Goal: Task Accomplishment & Management: Manage account settings

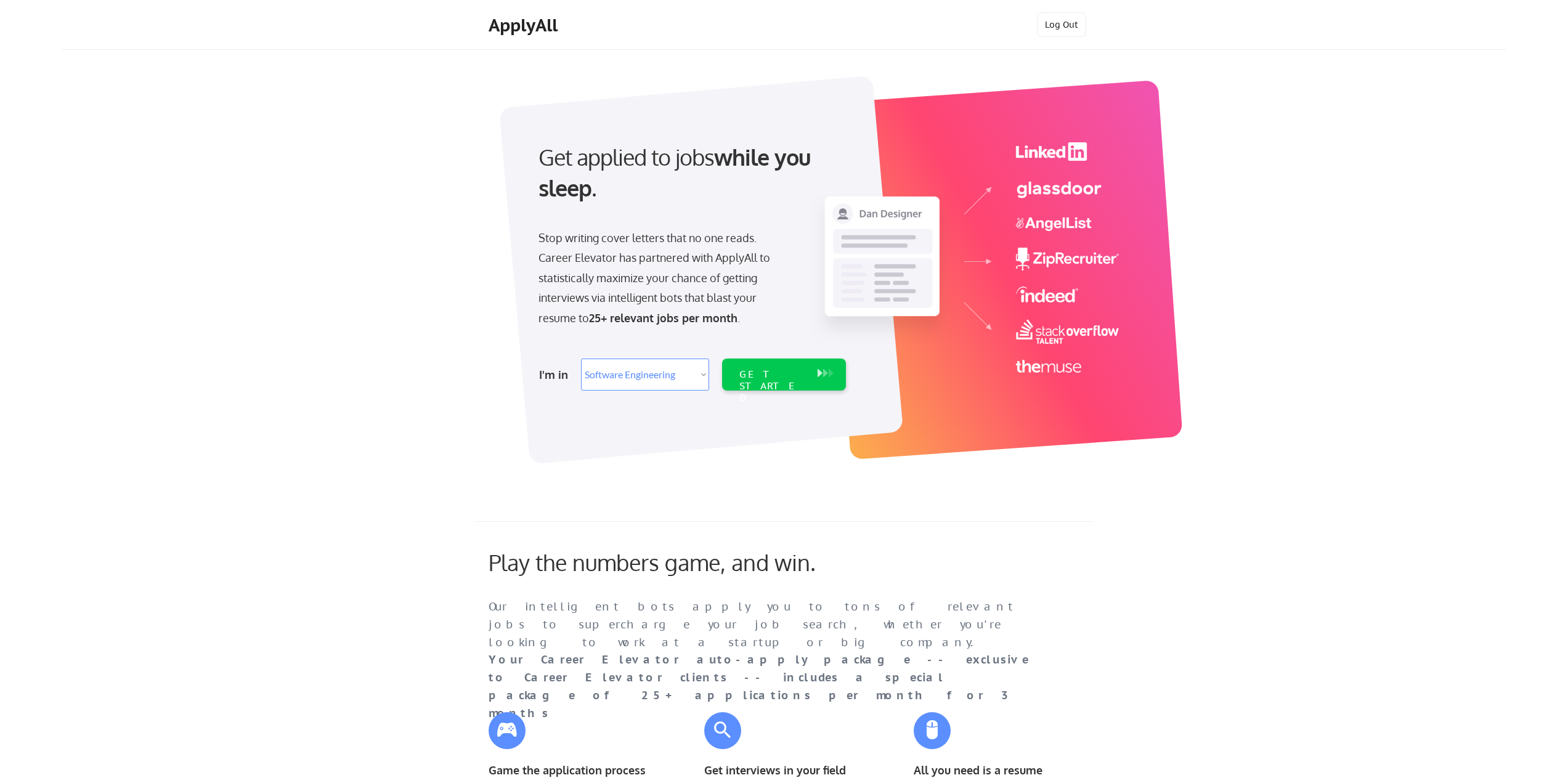
select select ""engineering""
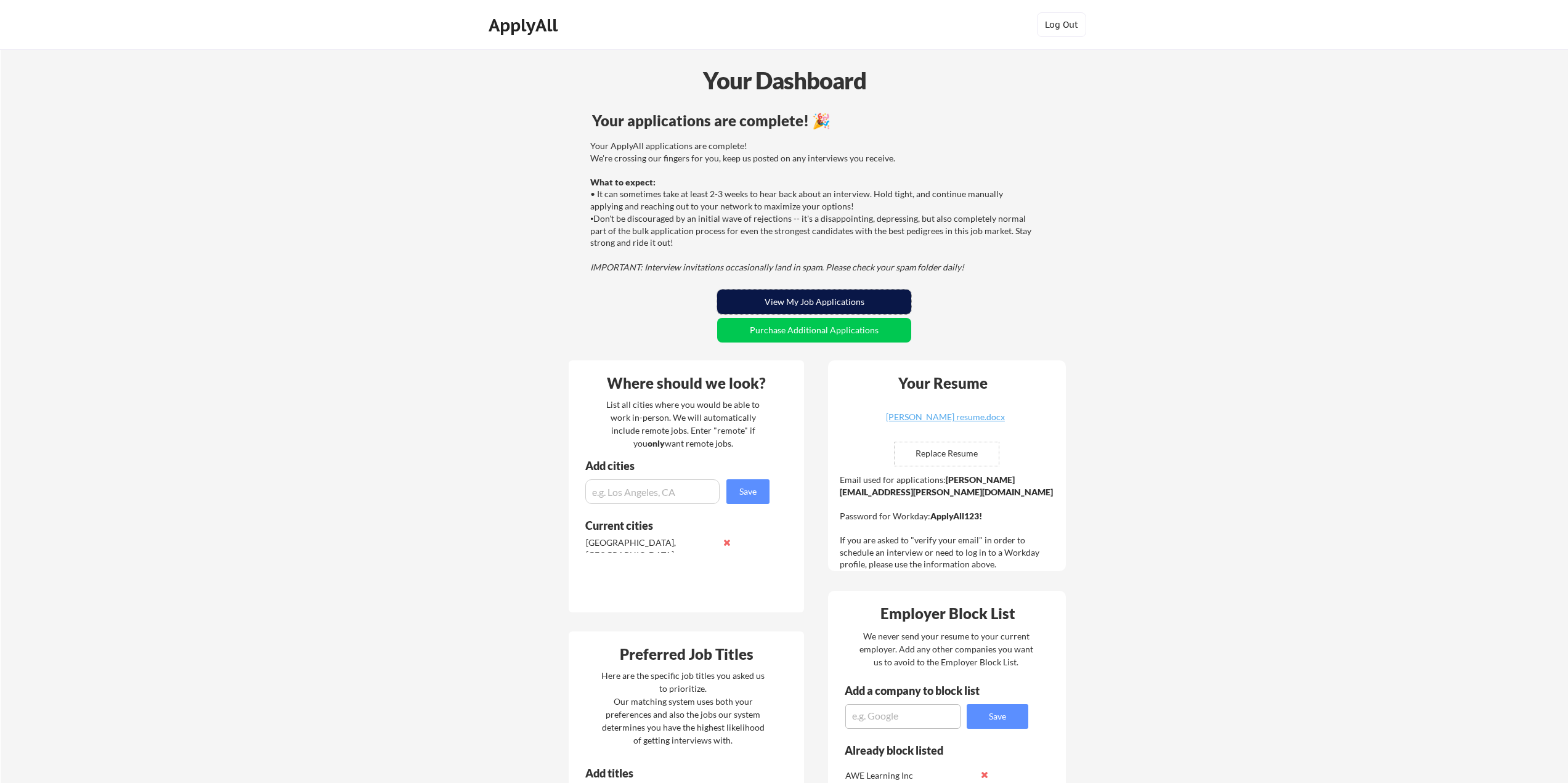
drag, startPoint x: 0, startPoint y: 0, endPoint x: 839, endPoint y: 303, distance: 892.0
click at [839, 303] on button "View My Job Applications" at bounding box center [814, 301] width 194 height 25
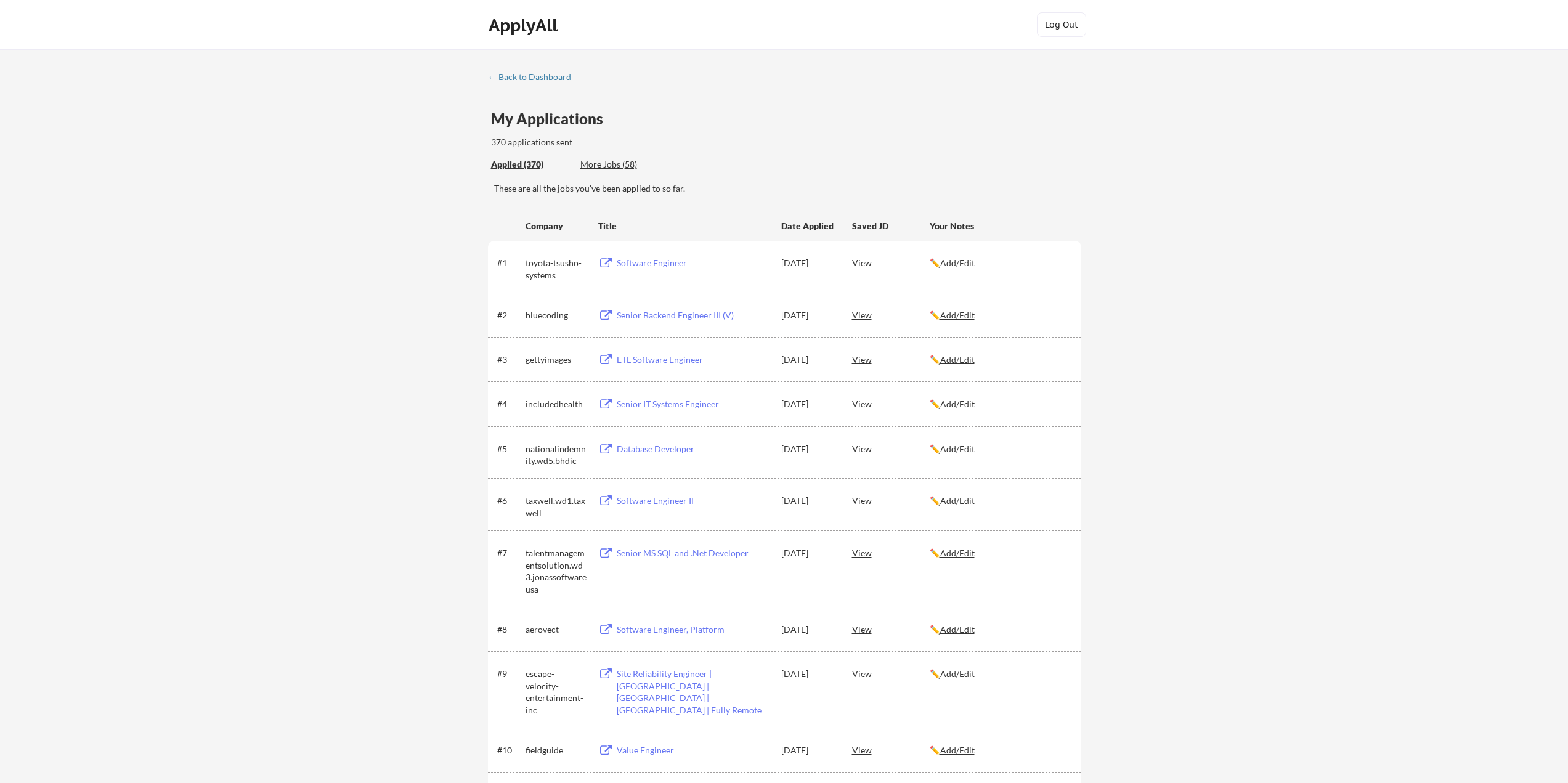
click at [651, 261] on div "Software Engineer" at bounding box center [693, 263] width 153 height 12
click at [863, 263] on div "View" at bounding box center [891, 262] width 78 height 22
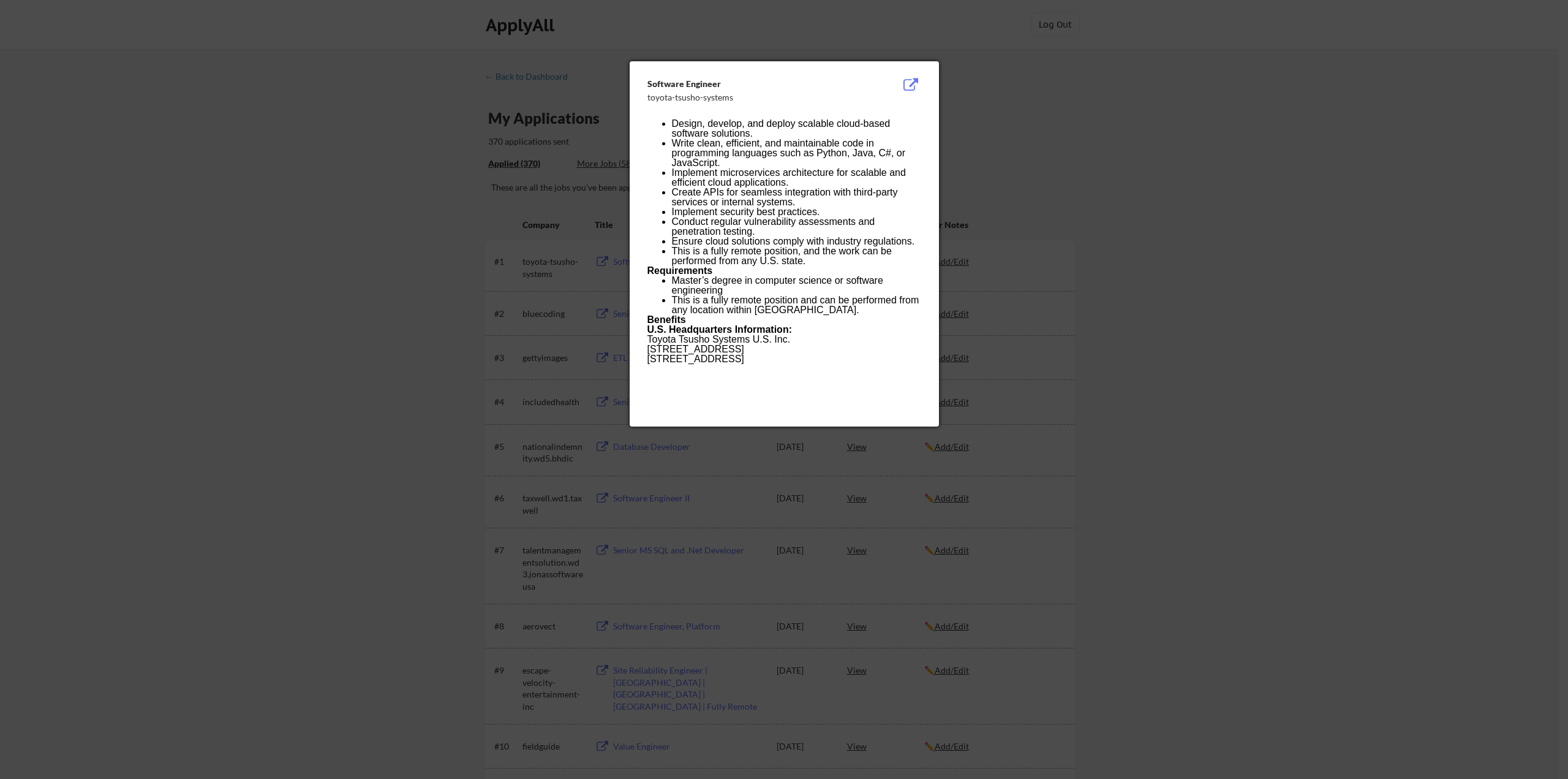
click at [984, 233] on div at bounding box center [784, 389] width 1568 height 779
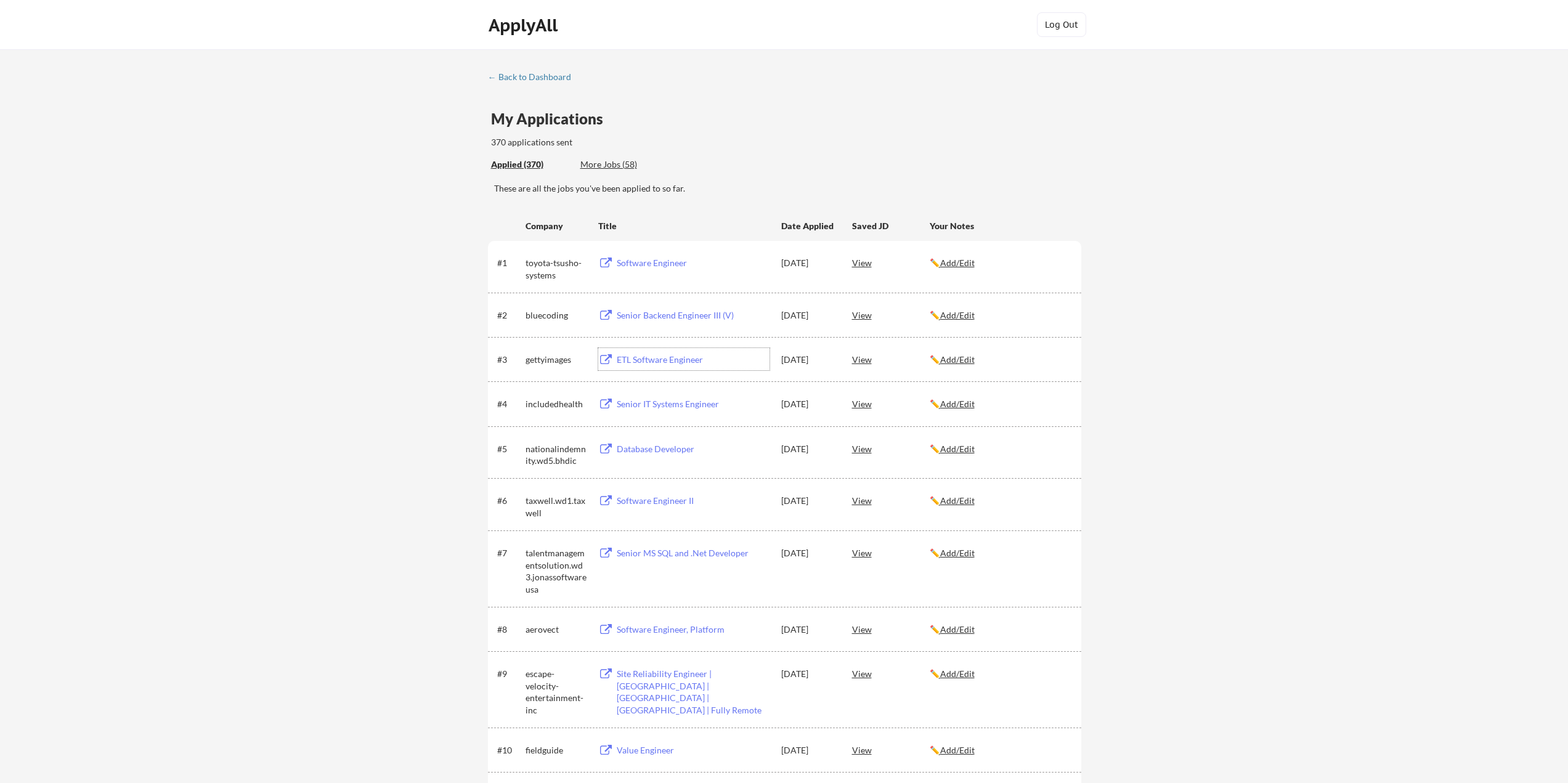
click at [662, 360] on div "ETL Software Engineer" at bounding box center [693, 360] width 153 height 12
drag, startPoint x: 651, startPoint y: 405, endPoint x: 874, endPoint y: 379, distance: 224.5
click at [688, 403] on div "Senior IT Systems Engineer" at bounding box center [693, 404] width 153 height 12
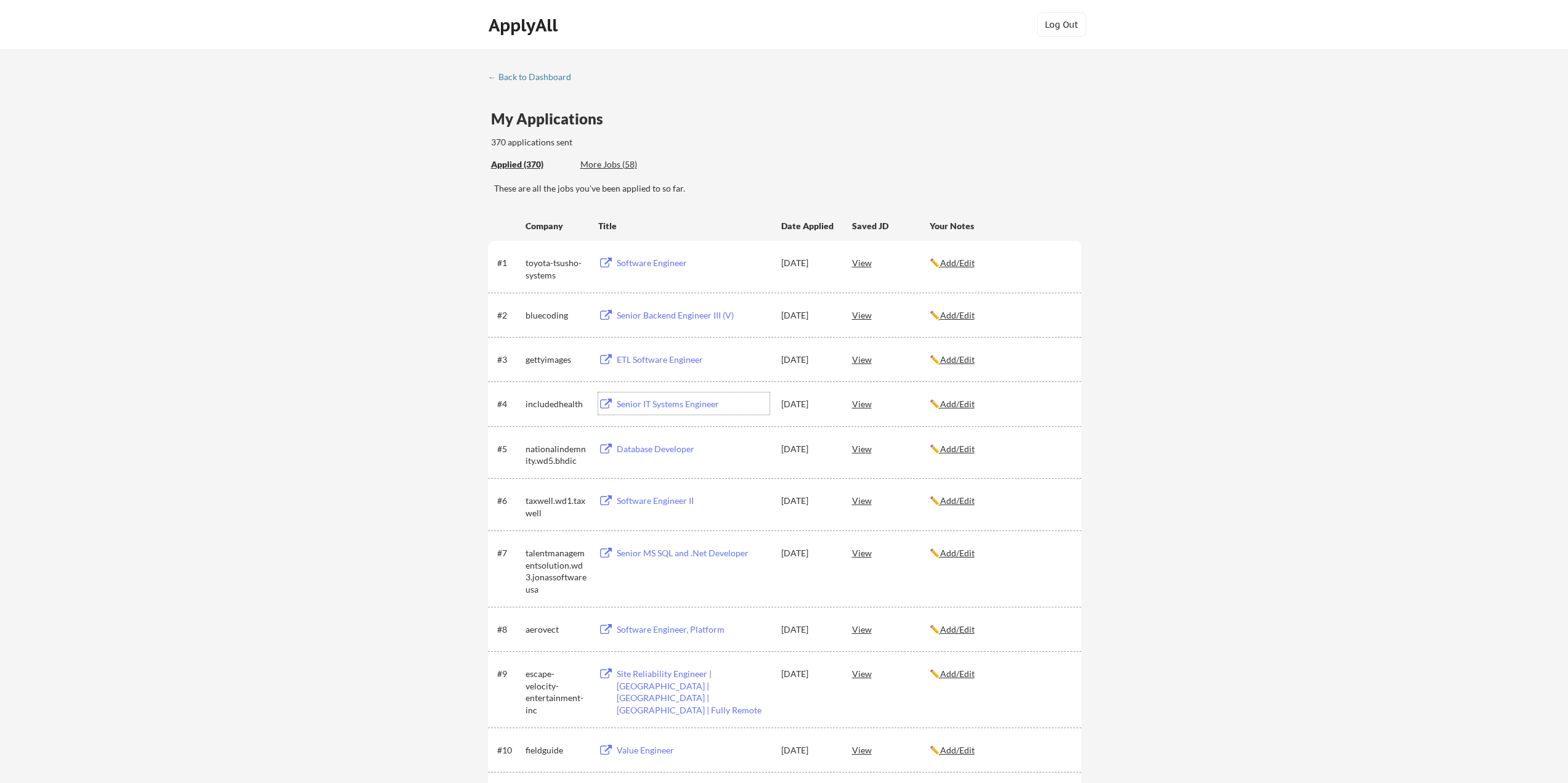
click at [671, 450] on div "Database Developer" at bounding box center [693, 449] width 153 height 12
click at [866, 451] on div "View" at bounding box center [891, 448] width 78 height 22
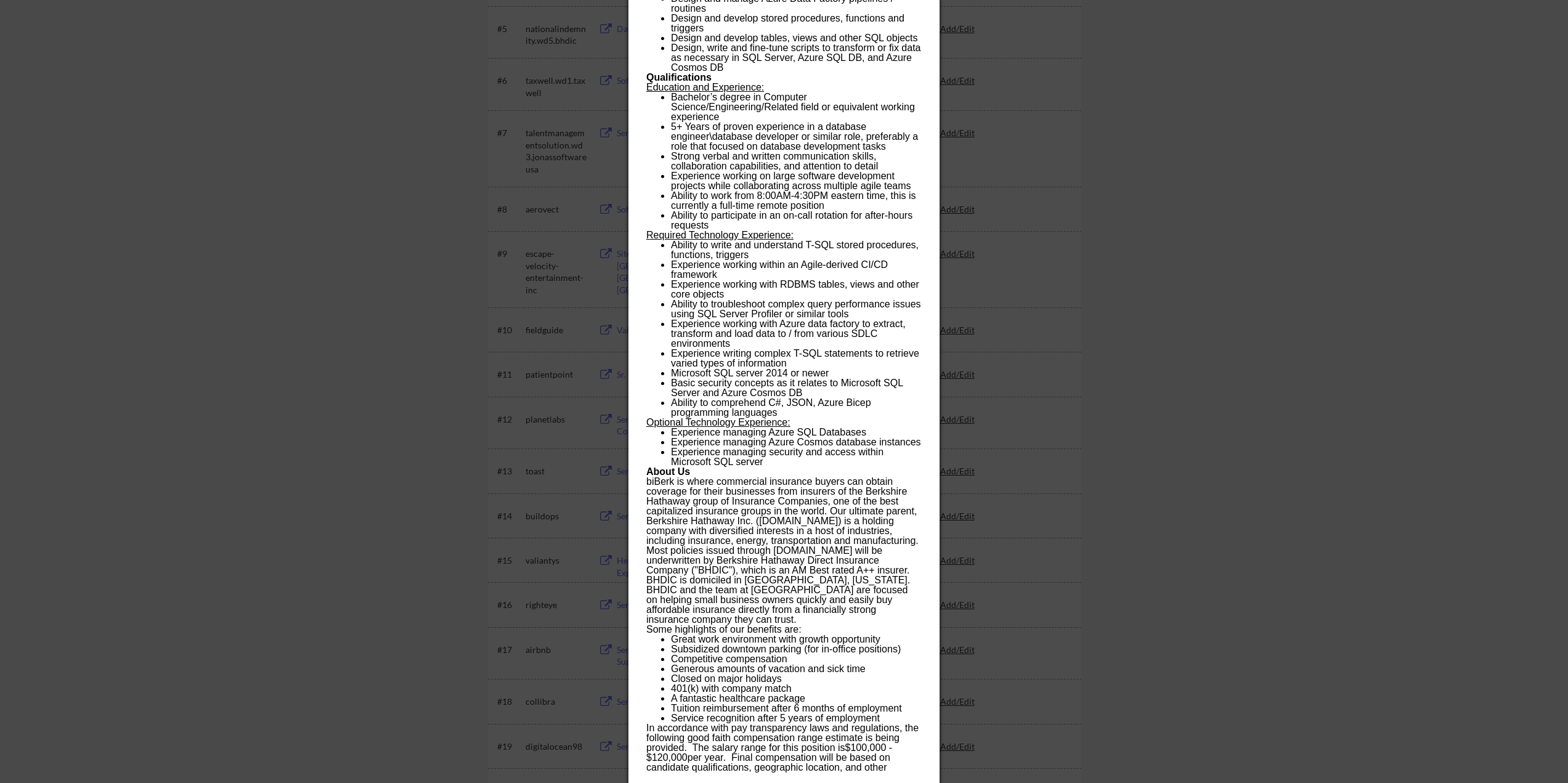
scroll to position [492, 0]
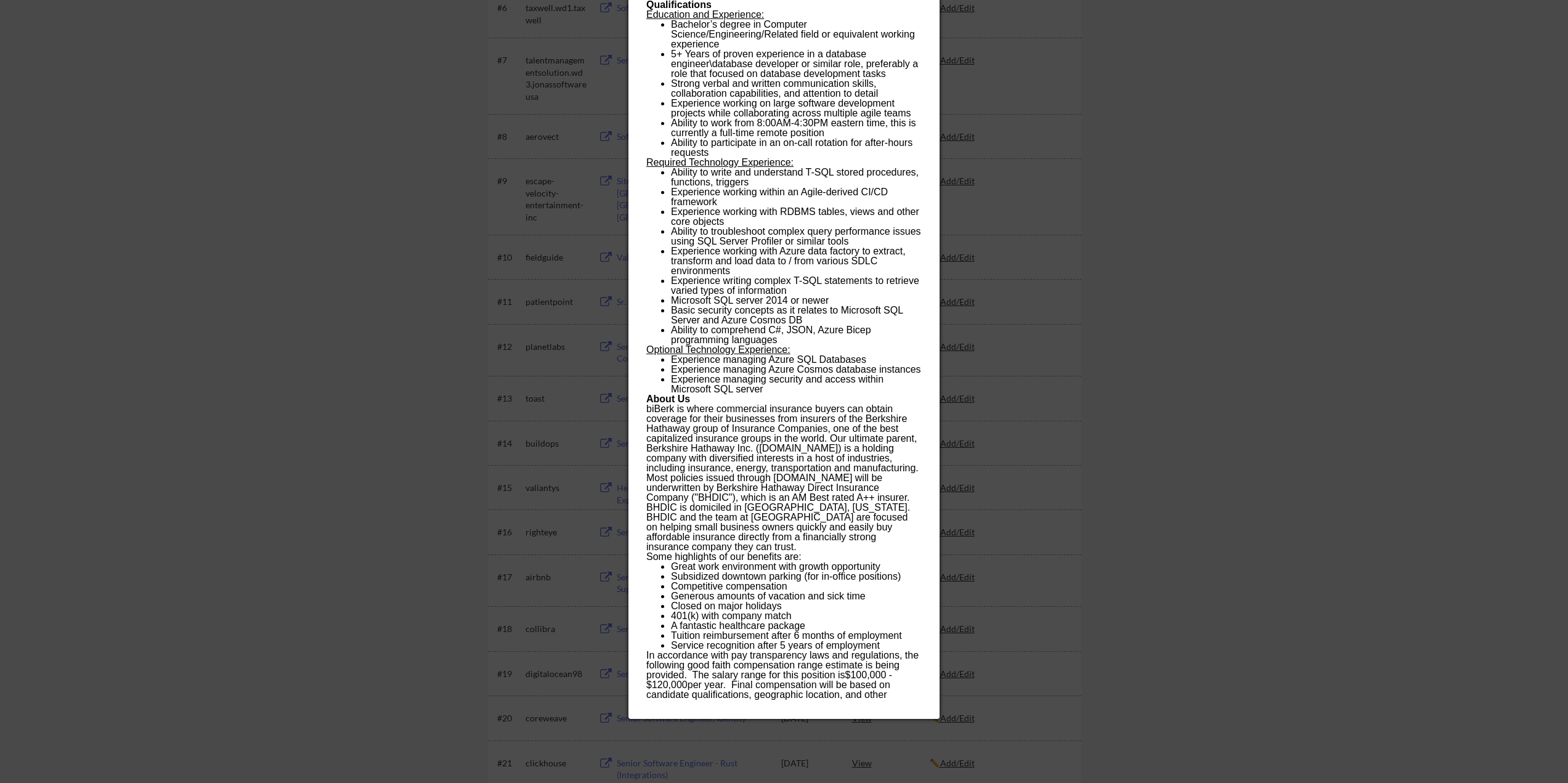
click at [1147, 395] on div at bounding box center [784, 391] width 1568 height 783
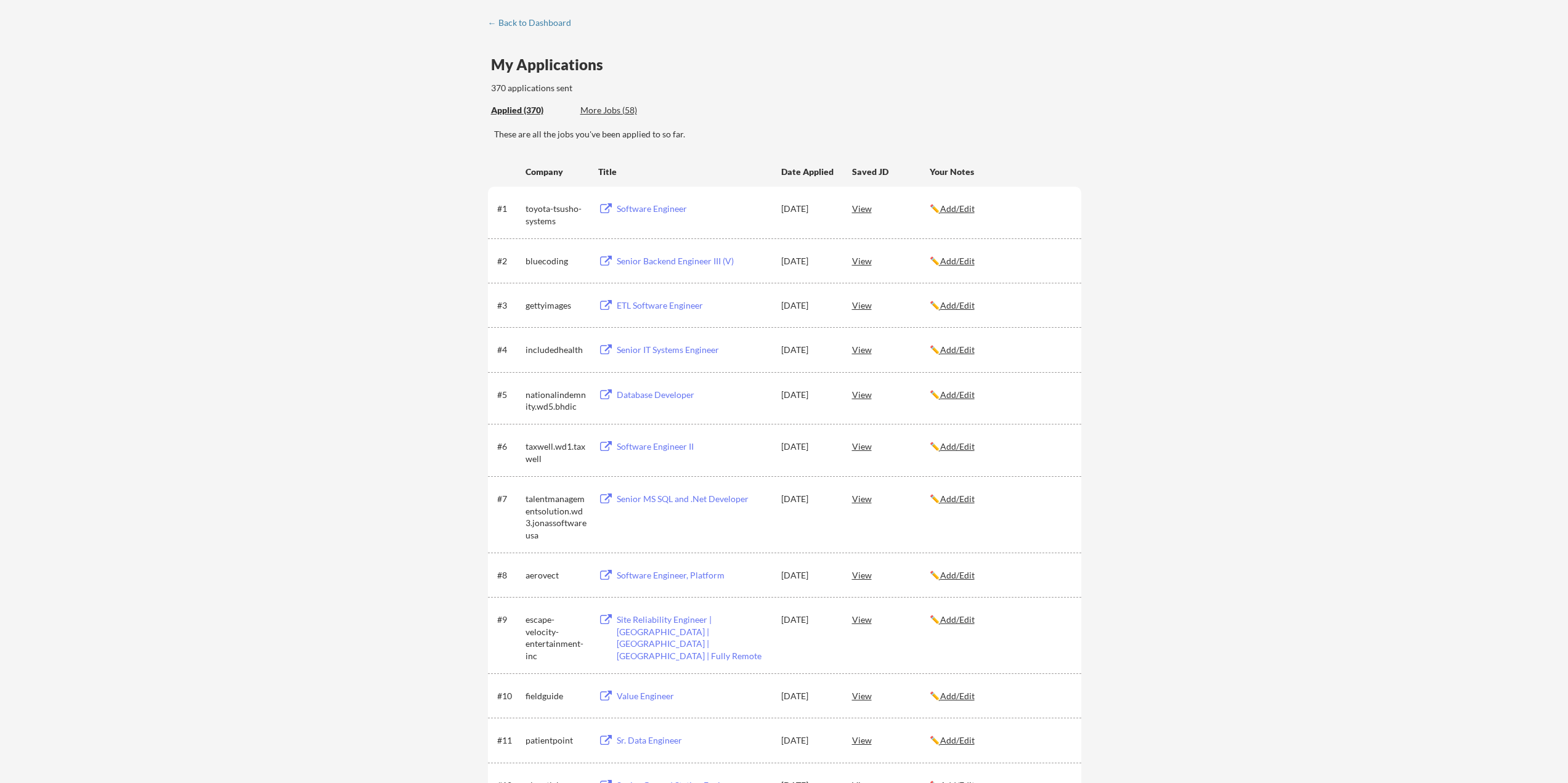
scroll to position [0, 0]
